Goal: Transaction & Acquisition: Book appointment/travel/reservation

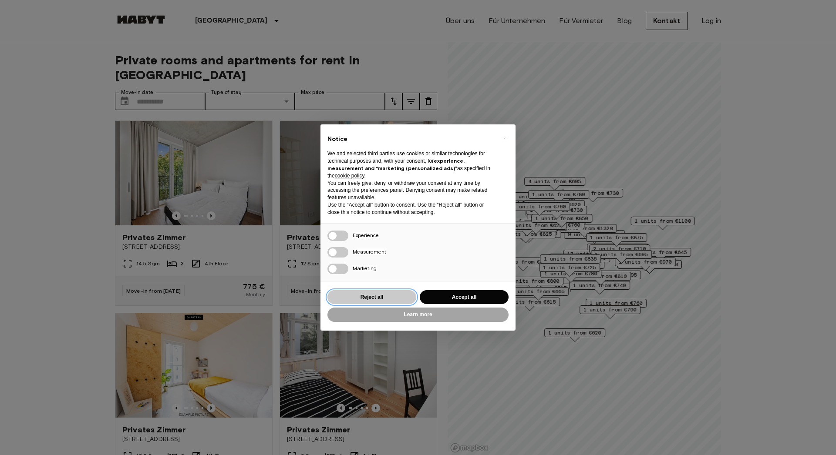
click at [390, 300] on button "Reject all" at bounding box center [371, 297] width 89 height 14
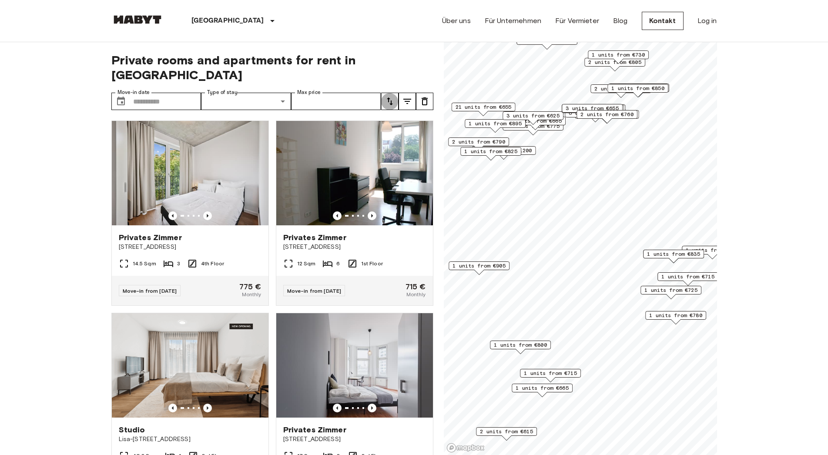
click at [390, 96] on icon "tune" at bounding box center [390, 101] width 10 height 10
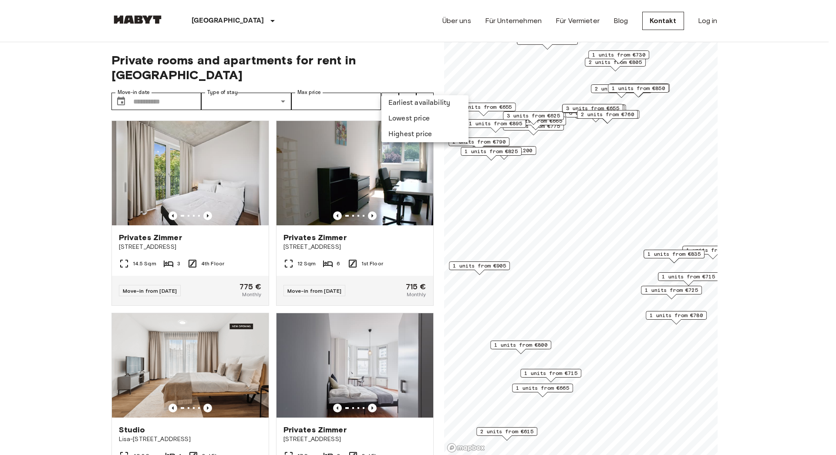
click at [401, 118] on li "Lowest price" at bounding box center [424, 119] width 87 height 16
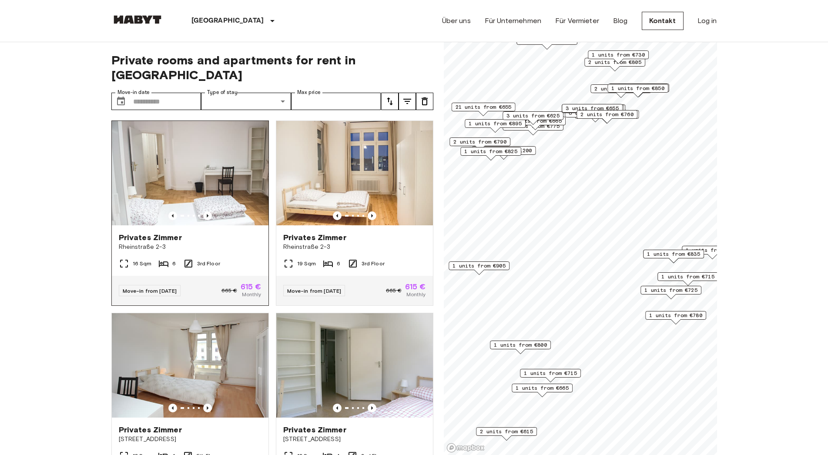
click at [166, 178] on img at bounding box center [190, 173] width 157 height 104
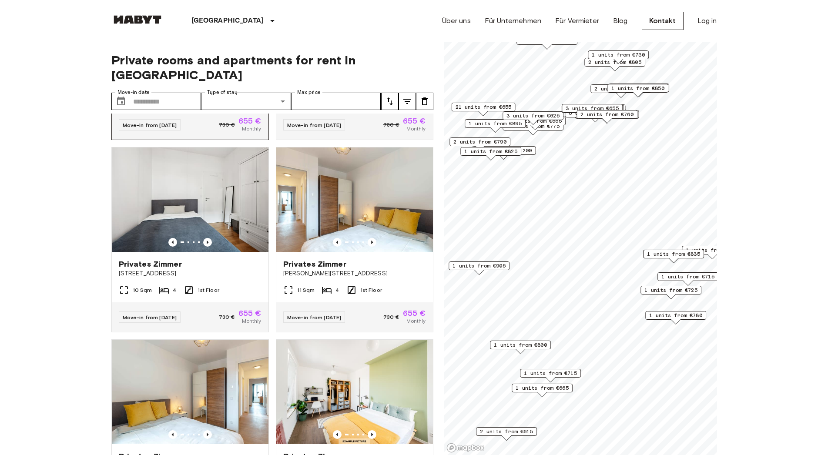
scroll to position [943, 0]
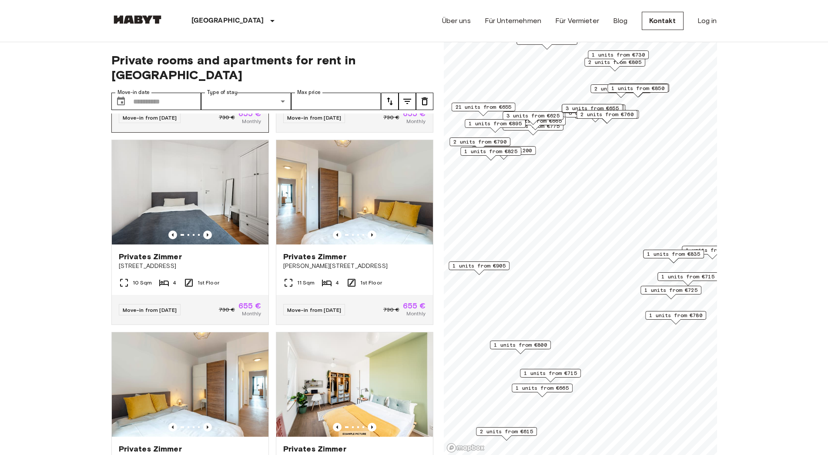
click at [232, 209] on img at bounding box center [190, 192] width 157 height 104
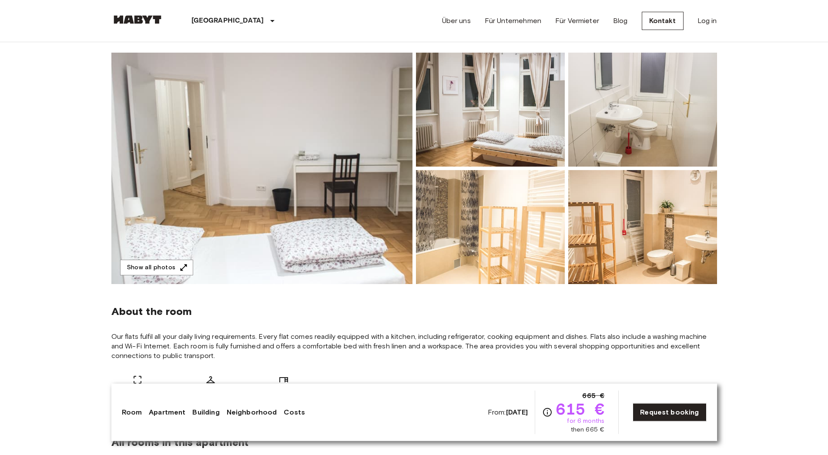
scroll to position [89, 0]
